Goal: Use online tool/utility: Utilize a website feature to perform a specific function

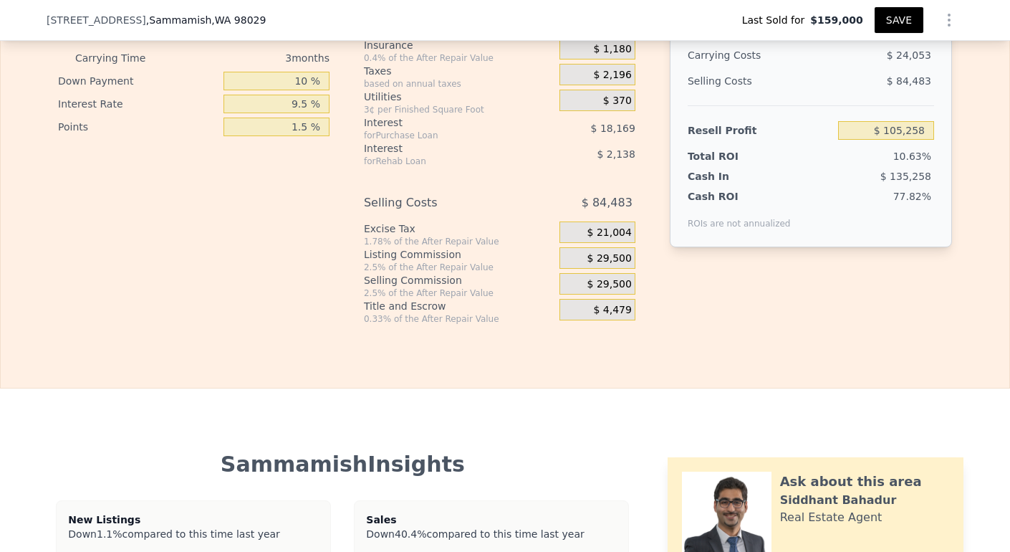
scroll to position [2113, 0]
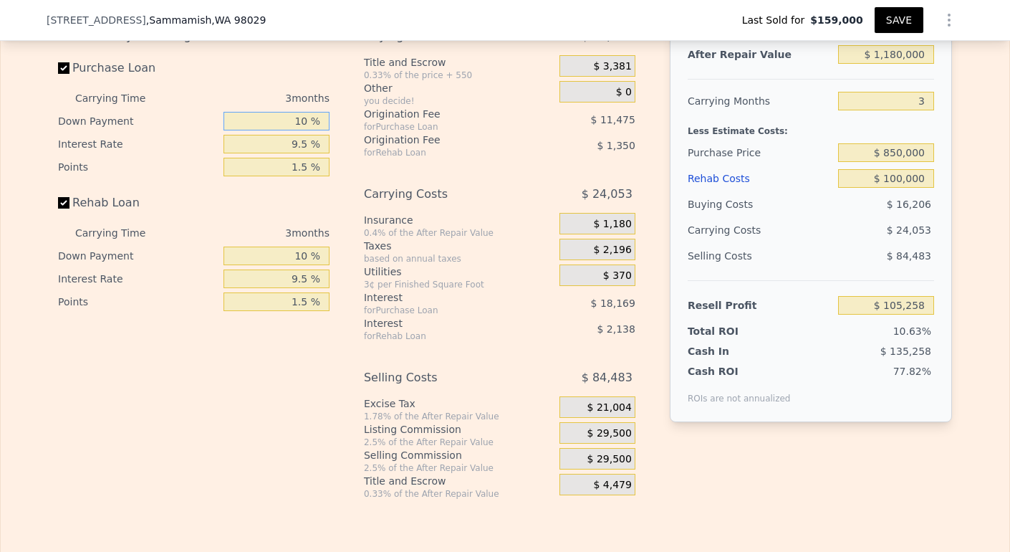
click at [302, 130] on input "10 %" at bounding box center [277, 121] width 106 height 19
type input "1 %"
type input "$ 102,292"
type input "0 %"
type input "$ 101,964"
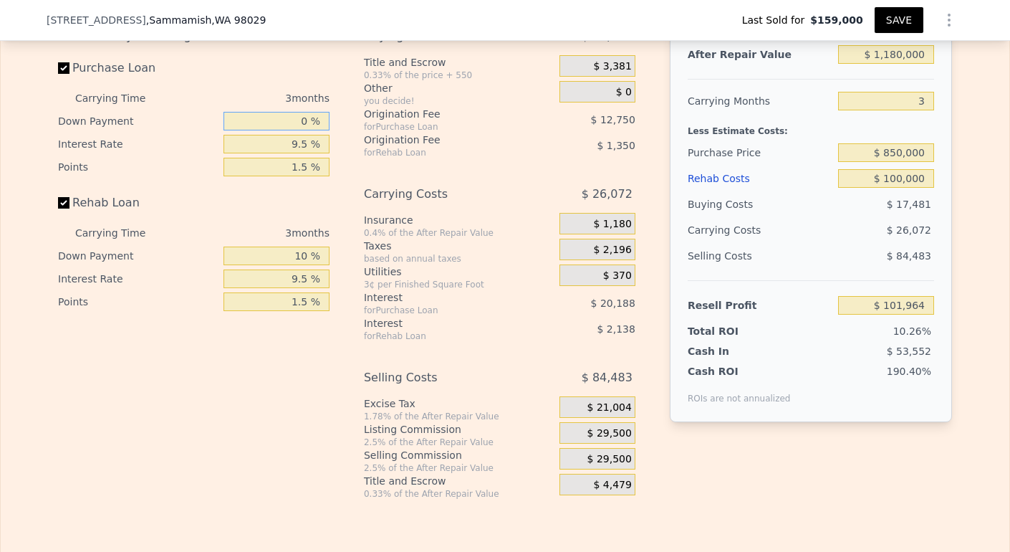
type input "0 %"
click at [293, 153] on input "9.5 %" at bounding box center [277, 144] width 106 height 19
type input ".5 %"
type input "$ 121,089"
type input "1.5 %"
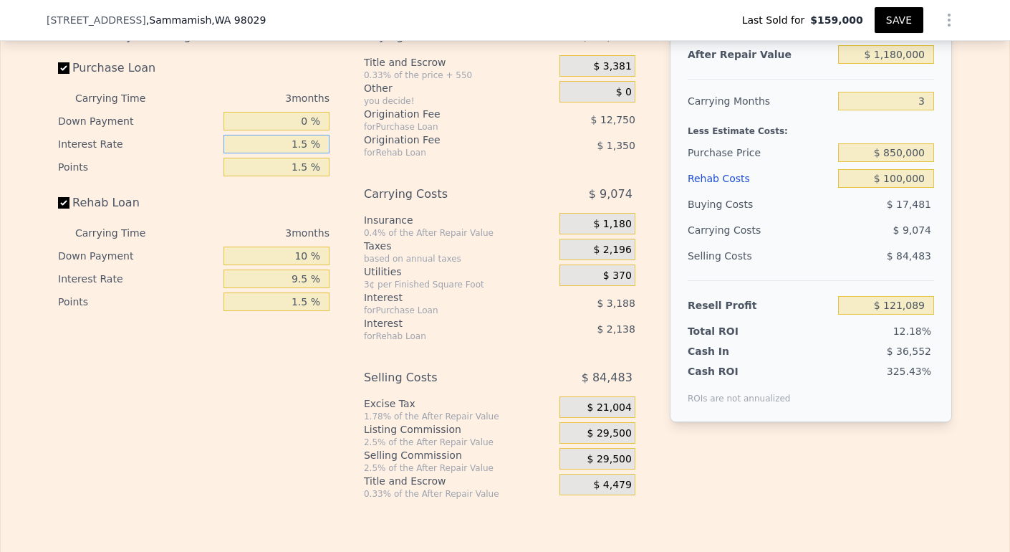
type input "$ 118,962"
type input "10.5 %"
type input "$ 99,840"
type input "10.5 %"
click at [303, 176] on input "1.5 %" at bounding box center [277, 167] width 106 height 19
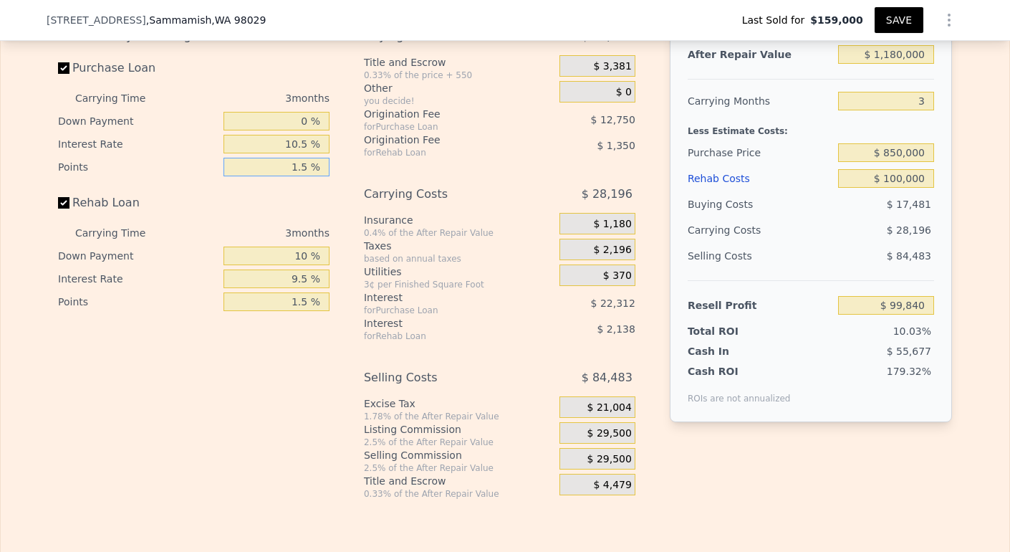
type input "1. %"
type input "$ 104,090"
type input "1 %"
click at [304, 265] on input "10 %" at bounding box center [277, 255] width 106 height 19
type input "1 %"
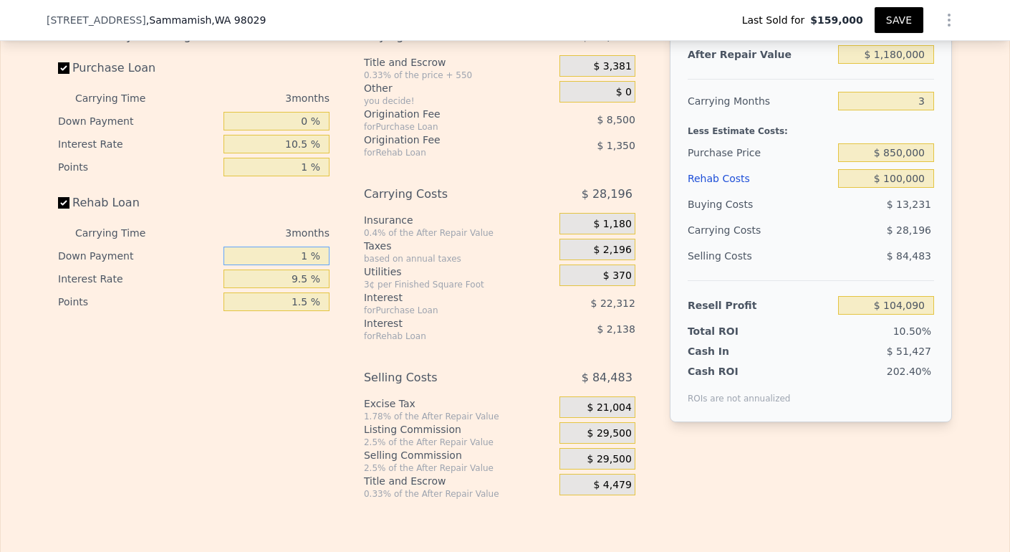
type input "$ 103,742"
type input "0 %"
type input "$ 103,703"
type input "0 %"
click at [297, 288] on input "9.5 %" at bounding box center [277, 278] width 106 height 19
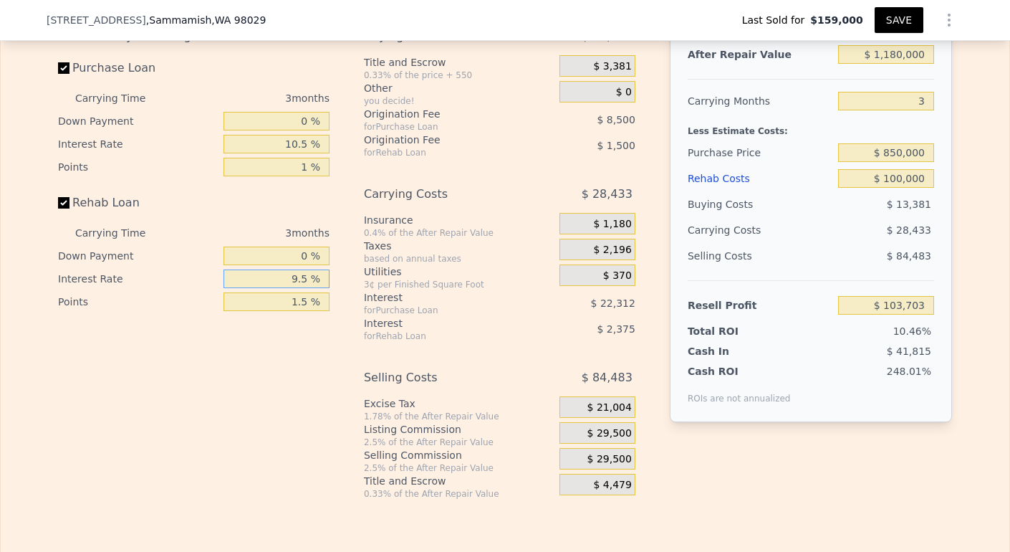
click at [294, 288] on input "9.5 %" at bounding box center [277, 278] width 106 height 19
type input ".5 %"
type input "$ 105,953"
type input "1.5 %"
type input "$ 105,704"
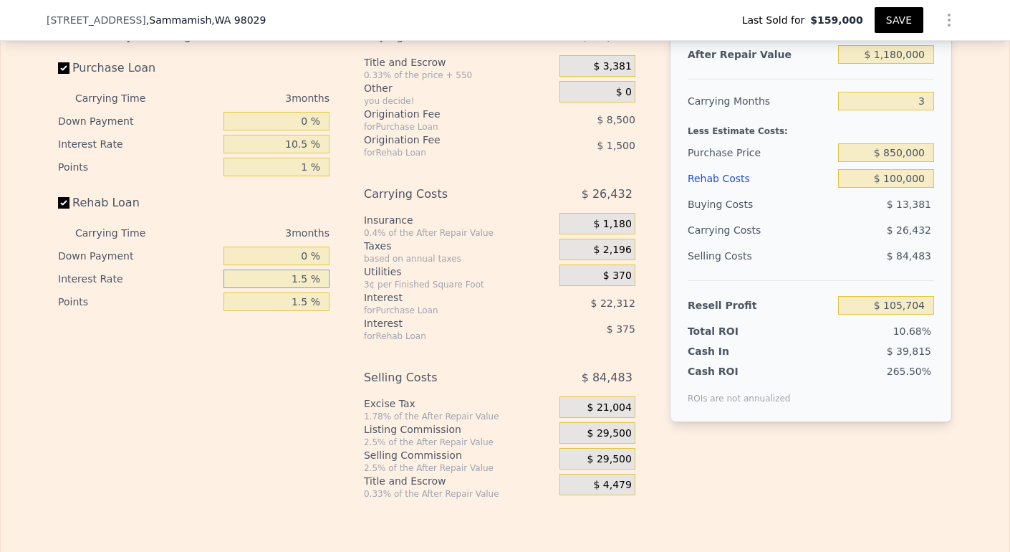
type input "10.5 %"
type input "$ 103,454"
type input "10.5 %"
click at [302, 311] on input "1.5 %" at bounding box center [277, 301] width 106 height 19
type input "1. %"
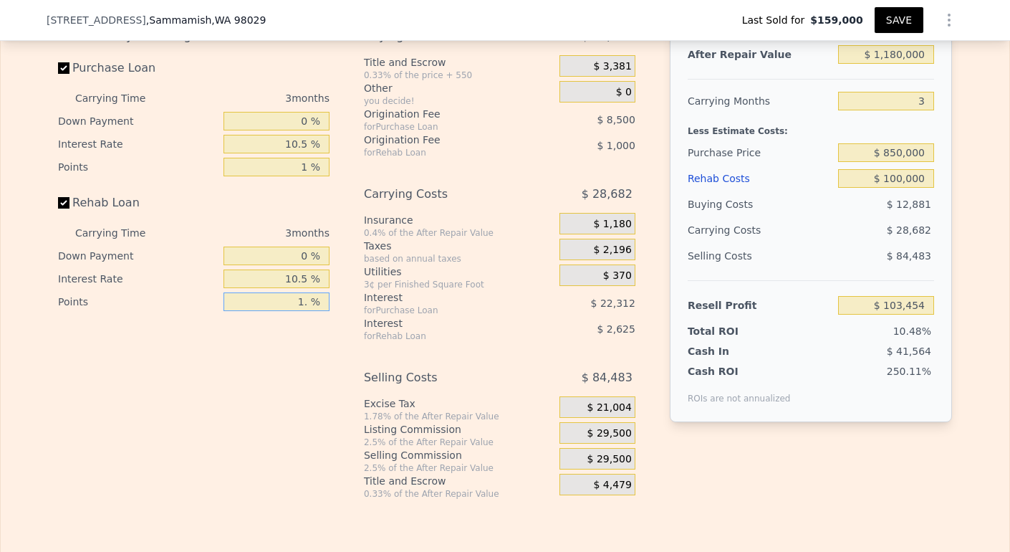
type input "$ 103,954"
type input "1 %"
click at [883, 188] on input "$ 100,000" at bounding box center [886, 178] width 96 height 19
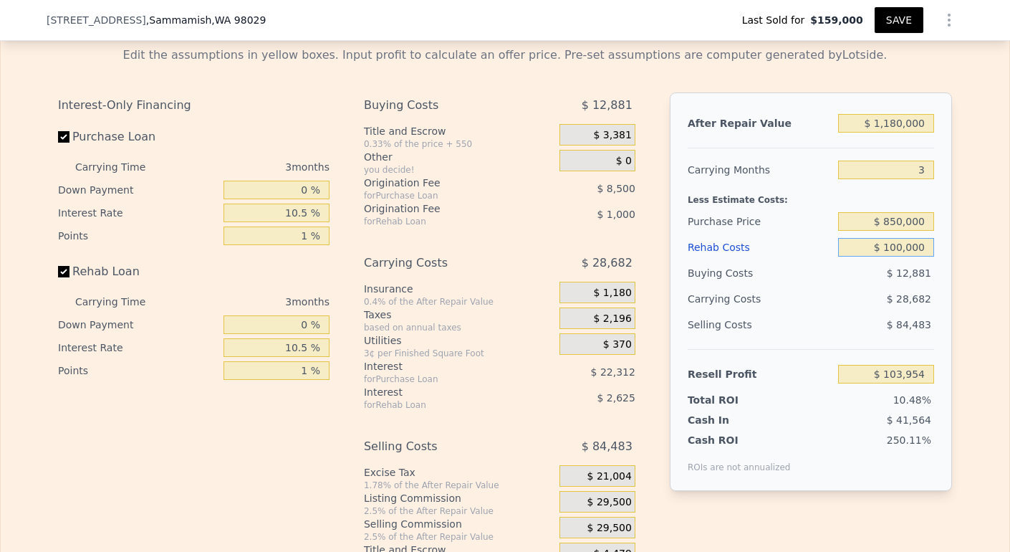
scroll to position [2038, 0]
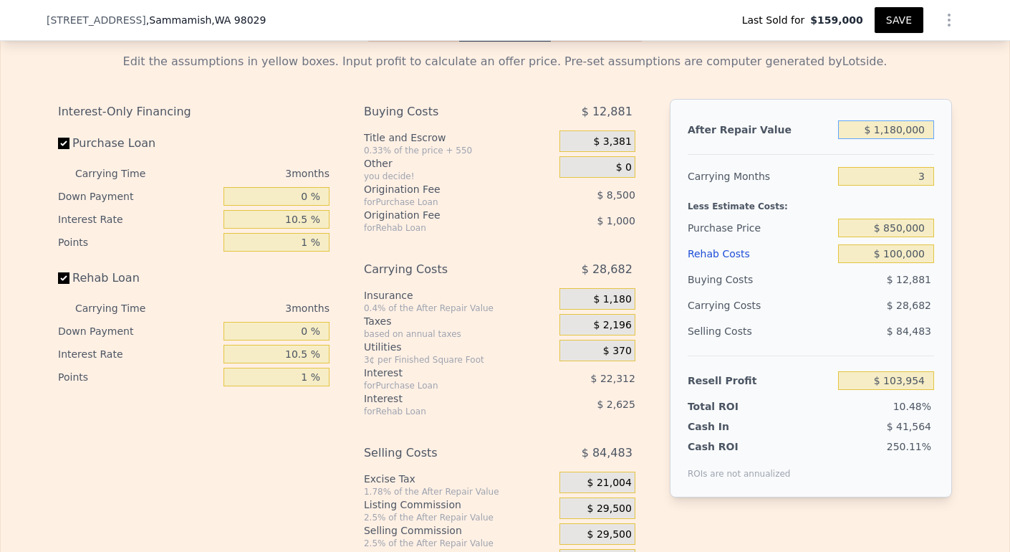
drag, startPoint x: 874, startPoint y: 148, endPoint x: 949, endPoint y: 145, distance: 75.3
click at [951, 147] on div "Edit the assumptions in yellow boxes. Input profit to calculate an offer price.…" at bounding box center [505, 308] width 917 height 533
type input "$ 12"
type input "-$ 990,921"
type input "$ 1,200"
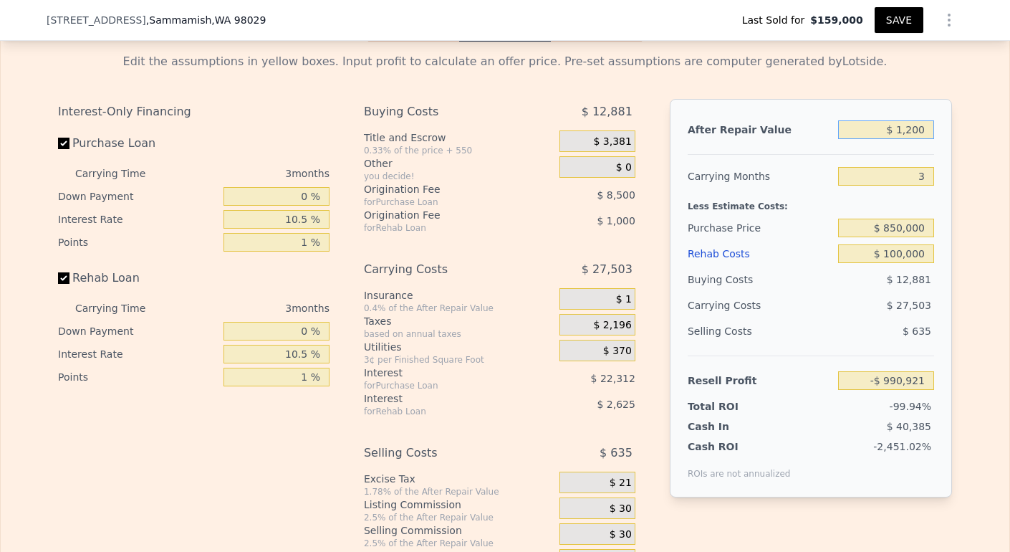
type input "-$ 989,819"
type input "$ 12,000"
type input "-$ 979,799"
type input "$ 120,000"
type input "-$ 879,589"
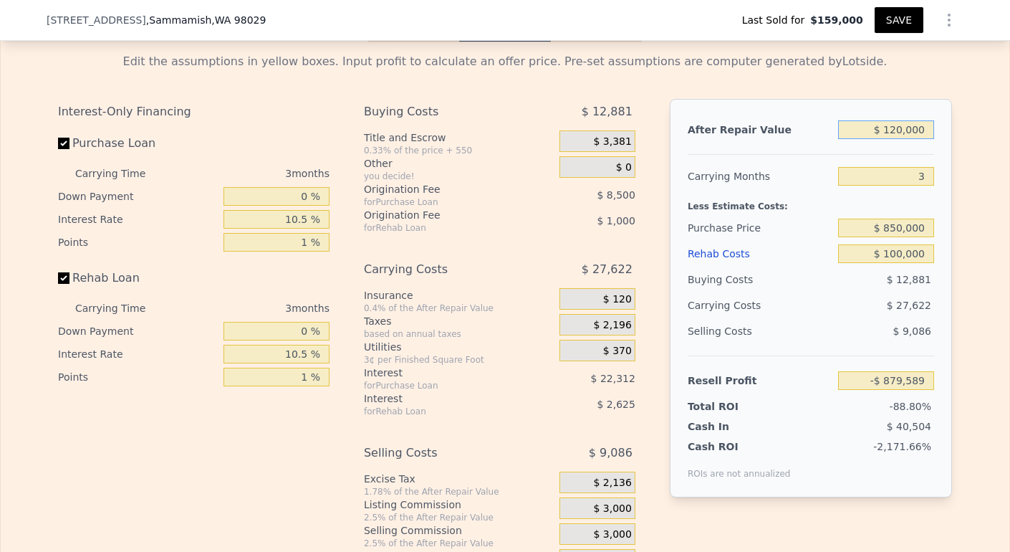
type input "$ 1,200,000"
type input "$ 122,511"
type input "$ 1,200,000"
click at [891, 237] on input "$ 850,000" at bounding box center [886, 227] width 96 height 19
type input "$ 890,000"
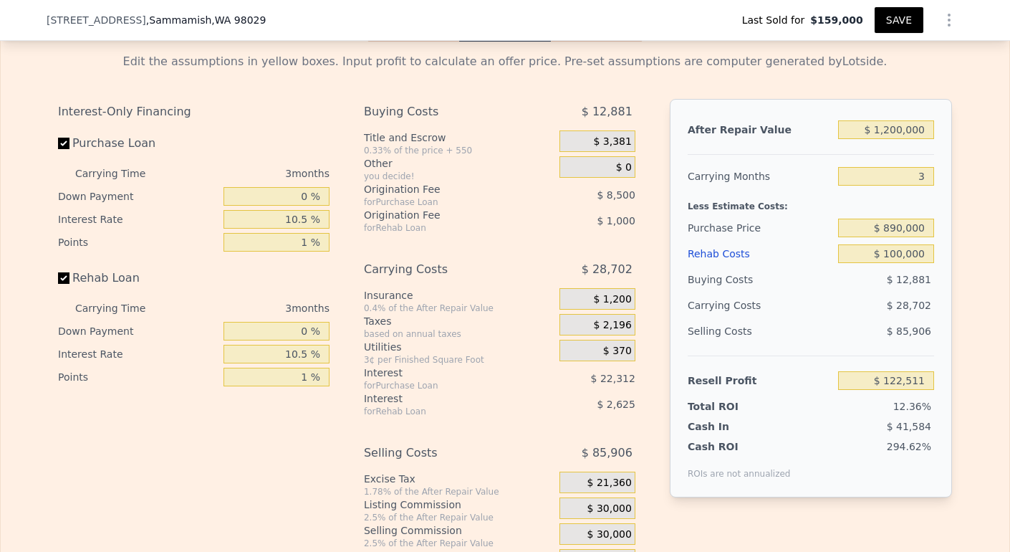
click at [913, 311] on span "$ 28,702" at bounding box center [909, 304] width 44 height 11
type input "$ 80,928"
drag, startPoint x: 896, startPoint y: 244, endPoint x: 917, endPoint y: 261, distance: 27.4
click at [898, 237] on input "$ 890,000" at bounding box center [886, 227] width 96 height 19
type input "$ 893,000"
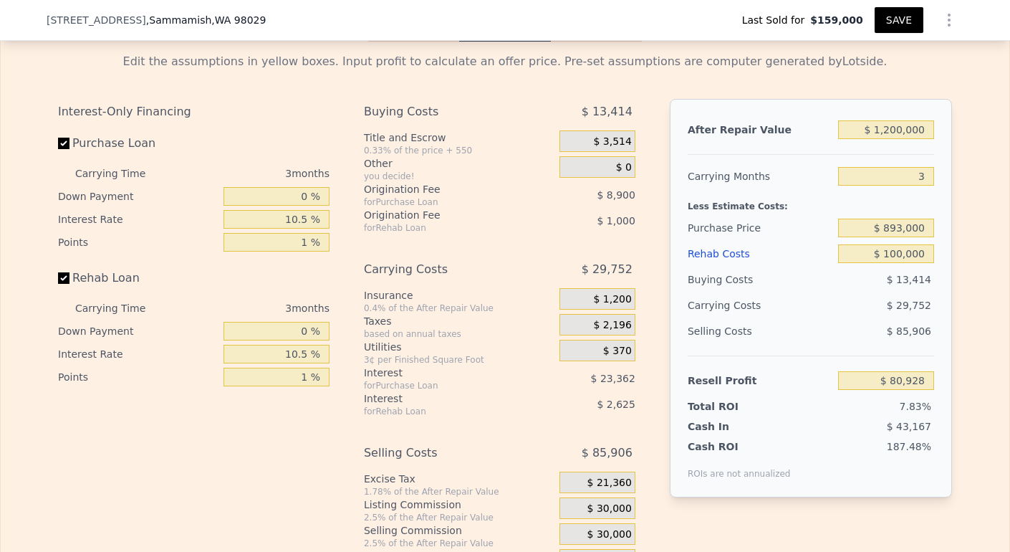
click at [875, 318] on div "$ 29,752" at bounding box center [858, 305] width 151 height 26
type input "$ 77,807"
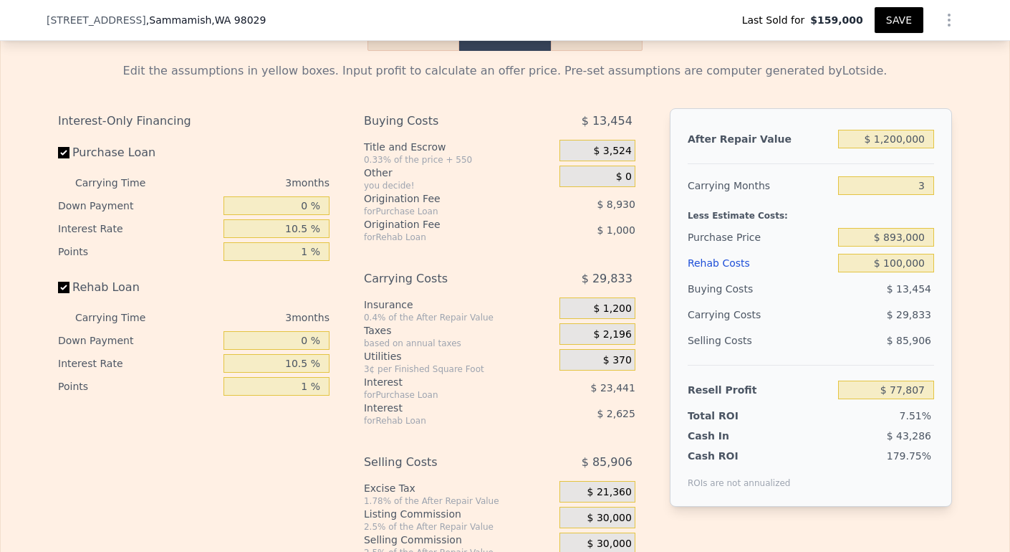
scroll to position [2030, 0]
